Goal: Task Accomplishment & Management: Complete application form

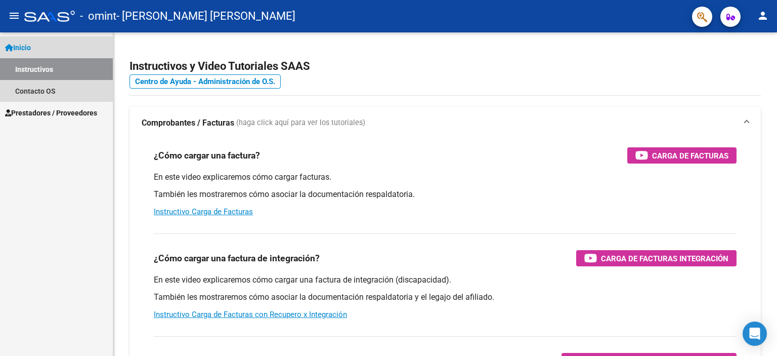
click at [20, 74] on link "Instructivos" at bounding box center [56, 69] width 113 height 22
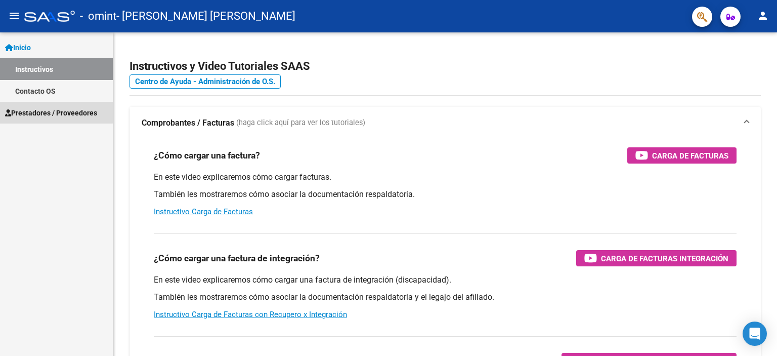
click at [28, 107] on span "Prestadores / Proveedores" at bounding box center [51, 112] width 92 height 11
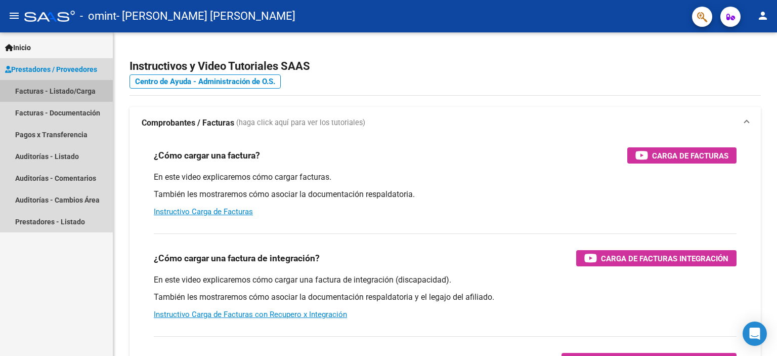
click at [39, 87] on link "Facturas - Listado/Carga" at bounding box center [56, 91] width 113 height 22
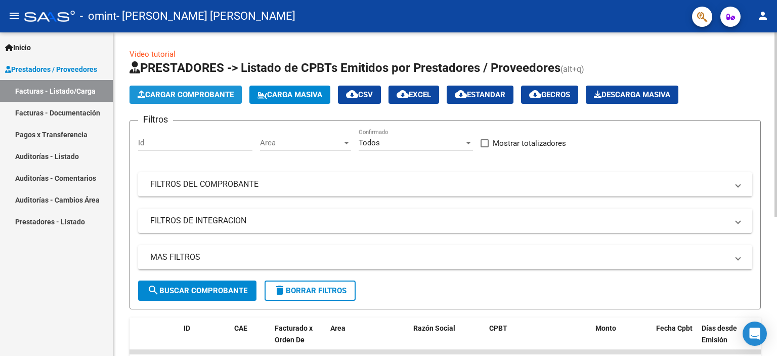
click at [154, 89] on button "Cargar Comprobante" at bounding box center [186, 95] width 112 height 18
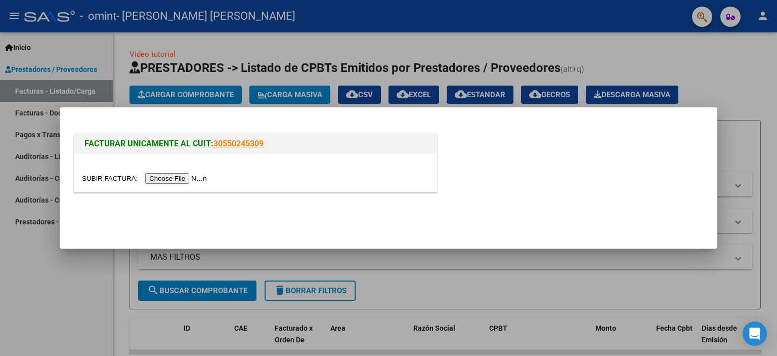
click at [152, 180] on input "file" at bounding box center [146, 178] width 128 height 11
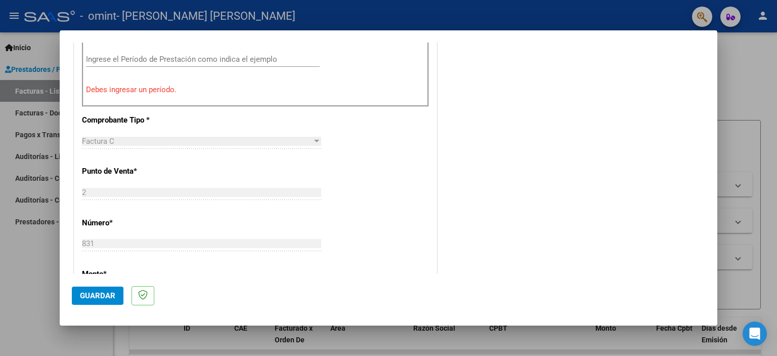
scroll to position [316, 0]
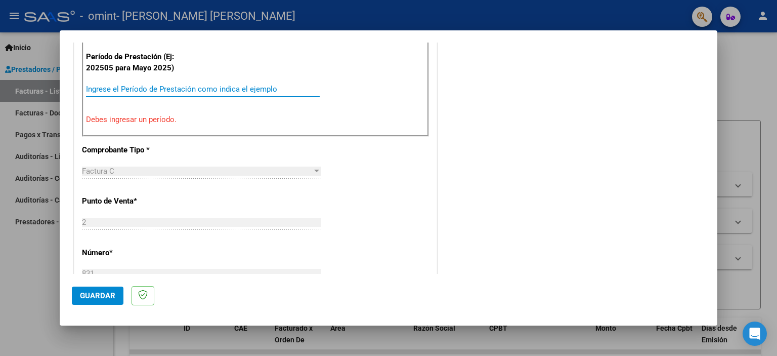
click at [167, 89] on input "Ingrese el Período de Prestación como indica el ejemplo" at bounding box center [203, 89] width 234 height 9
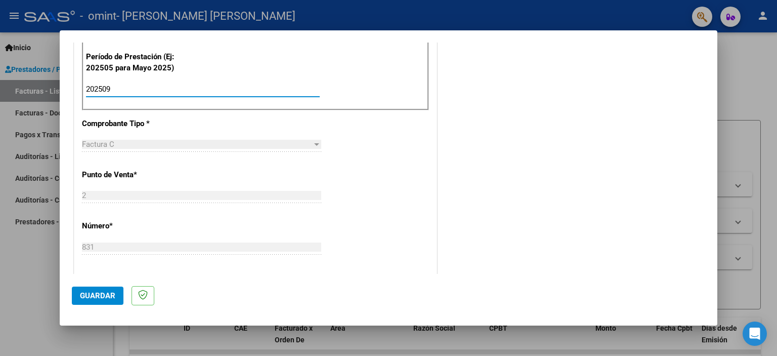
type input "202509"
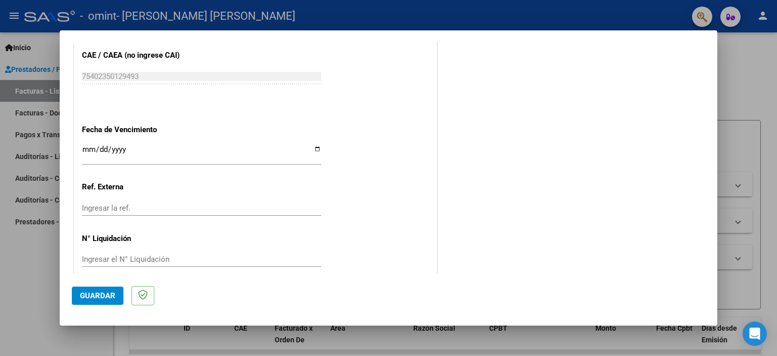
scroll to position [658, 0]
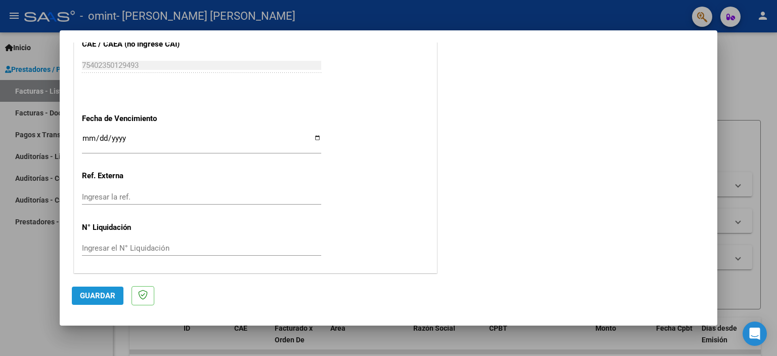
click at [99, 293] on span "Guardar" at bounding box center [97, 295] width 35 height 9
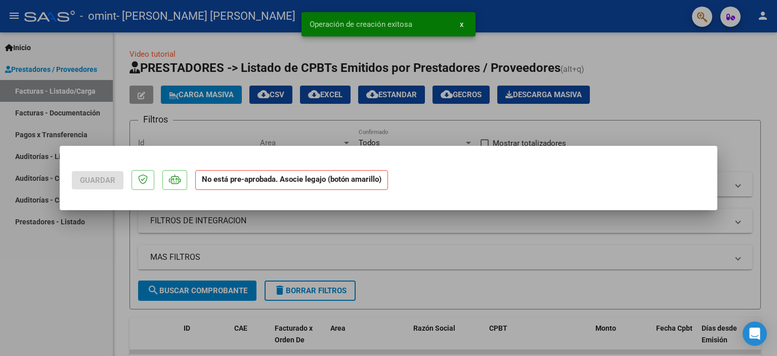
scroll to position [0, 0]
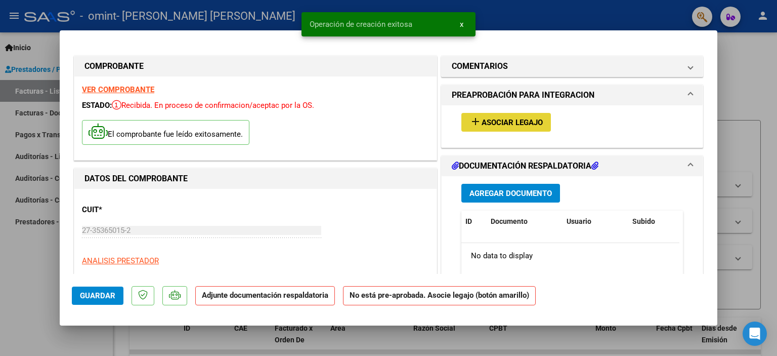
click at [507, 116] on button "add Asociar Legajo" at bounding box center [507, 122] width 90 height 19
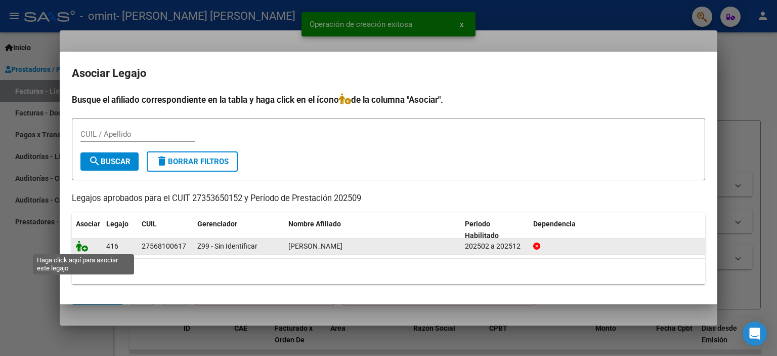
click at [85, 245] on icon at bounding box center [82, 245] width 12 height 11
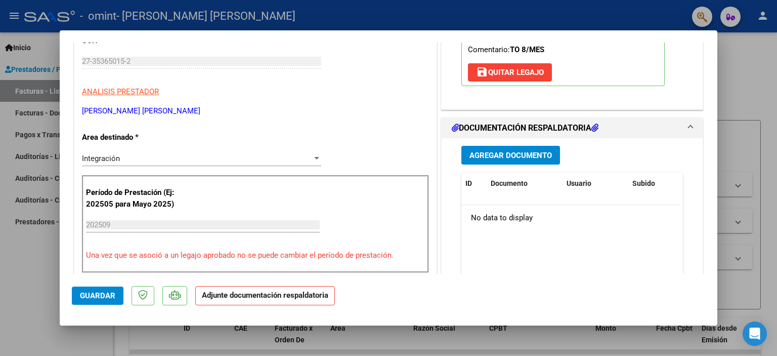
scroll to position [168, 0]
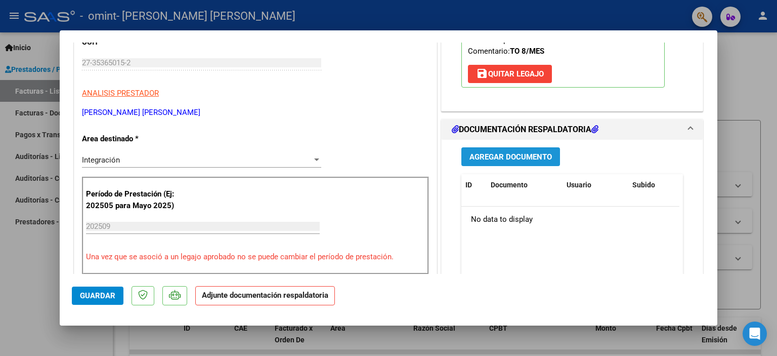
click at [513, 153] on span "Agregar Documento" at bounding box center [511, 156] width 83 height 9
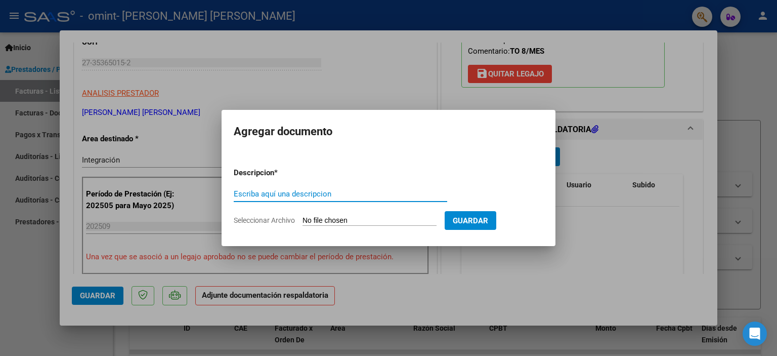
click at [262, 194] on input "Escriba aquí una descripcion" at bounding box center [341, 193] width 214 height 9
type input "PLANILLA ASISTENCIA TO - [PERSON_NAME]"
click at [284, 219] on span "Seleccionar Archivo" at bounding box center [264, 220] width 61 height 8
click at [303, 219] on input "Seleccionar Archivo" at bounding box center [370, 221] width 134 height 10
type input "C:\fakepath\Asistencia OMINT - [PERSON_NAME] - [DATE].pdf"
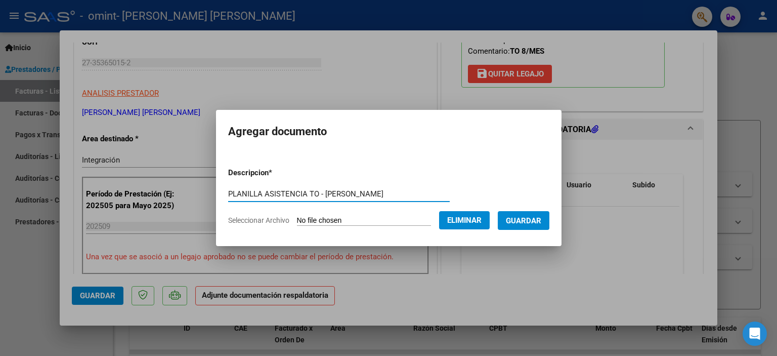
click at [366, 193] on input "PLANILLA ASISTENCIA TO - [PERSON_NAME]" at bounding box center [339, 193] width 222 height 9
type input "PLANILLA ASISTENCIA TO - [PERSON_NAME]"
click at [542, 220] on span "Guardar" at bounding box center [523, 220] width 35 height 9
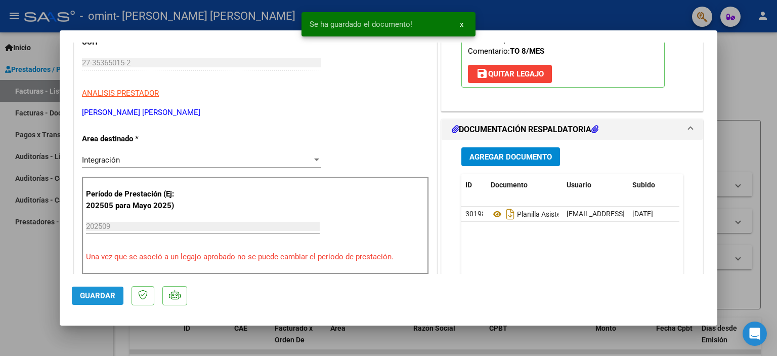
click at [75, 301] on button "Guardar" at bounding box center [98, 295] width 52 height 18
click at [466, 23] on button "x" at bounding box center [462, 24] width 20 height 18
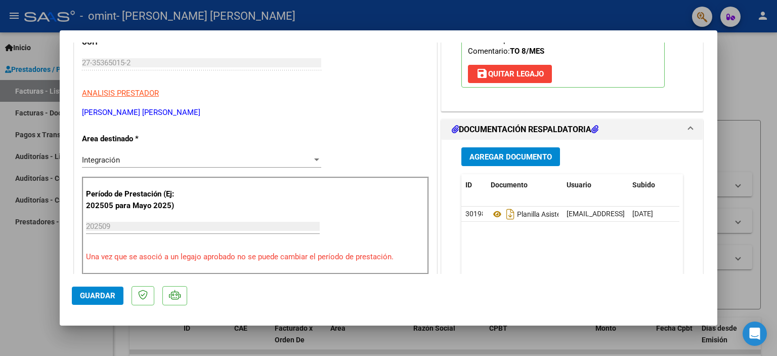
click at [38, 255] on div at bounding box center [388, 178] width 777 height 356
type input "$ 0,00"
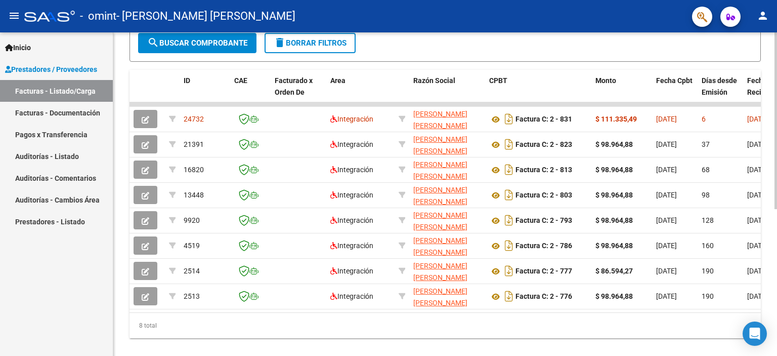
scroll to position [247, 0]
click at [775, 184] on div at bounding box center [776, 259] width 3 height 177
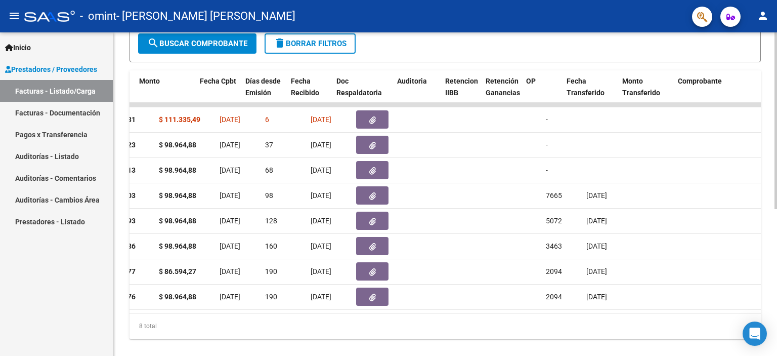
scroll to position [0, 460]
